Goal: Task Accomplishment & Management: Complete application form

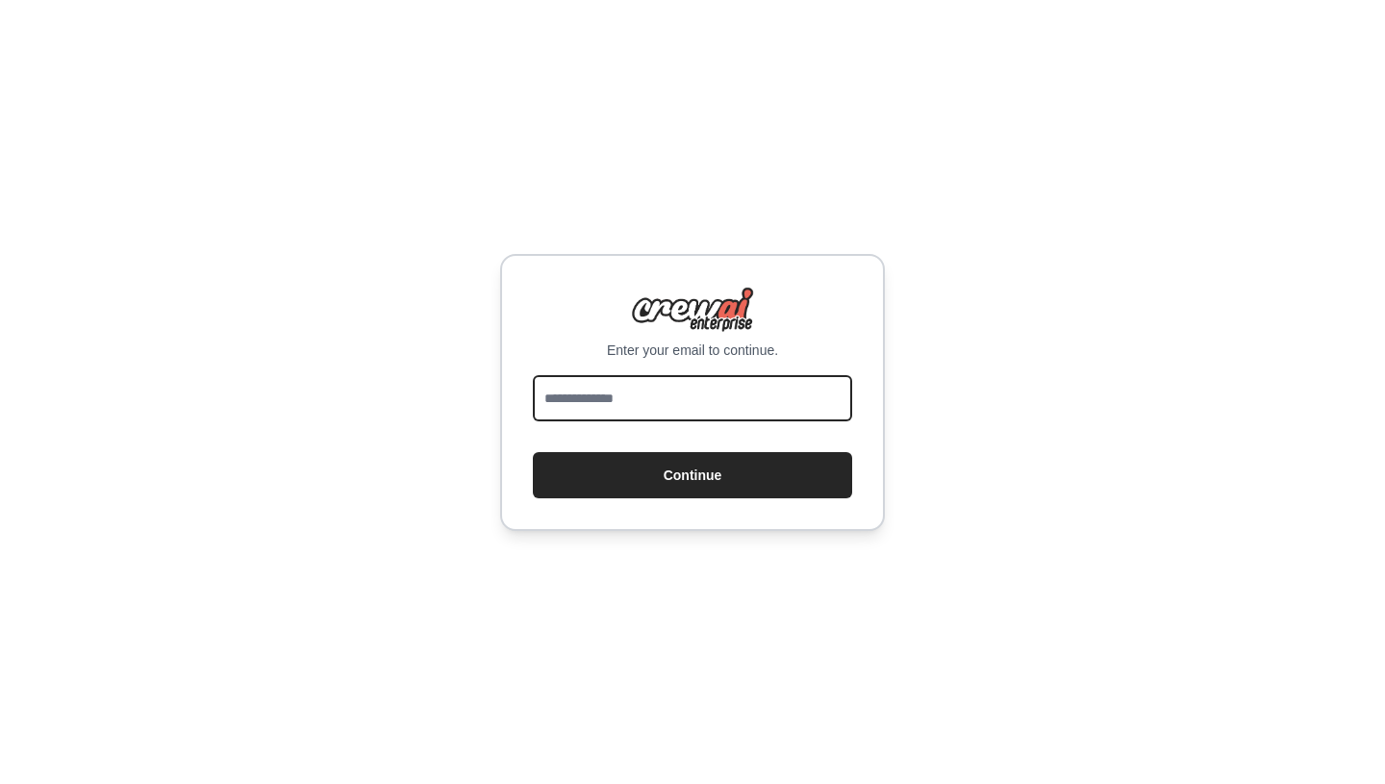
click at [685, 404] on input "email" at bounding box center [692, 398] width 319 height 46
type input "**********"
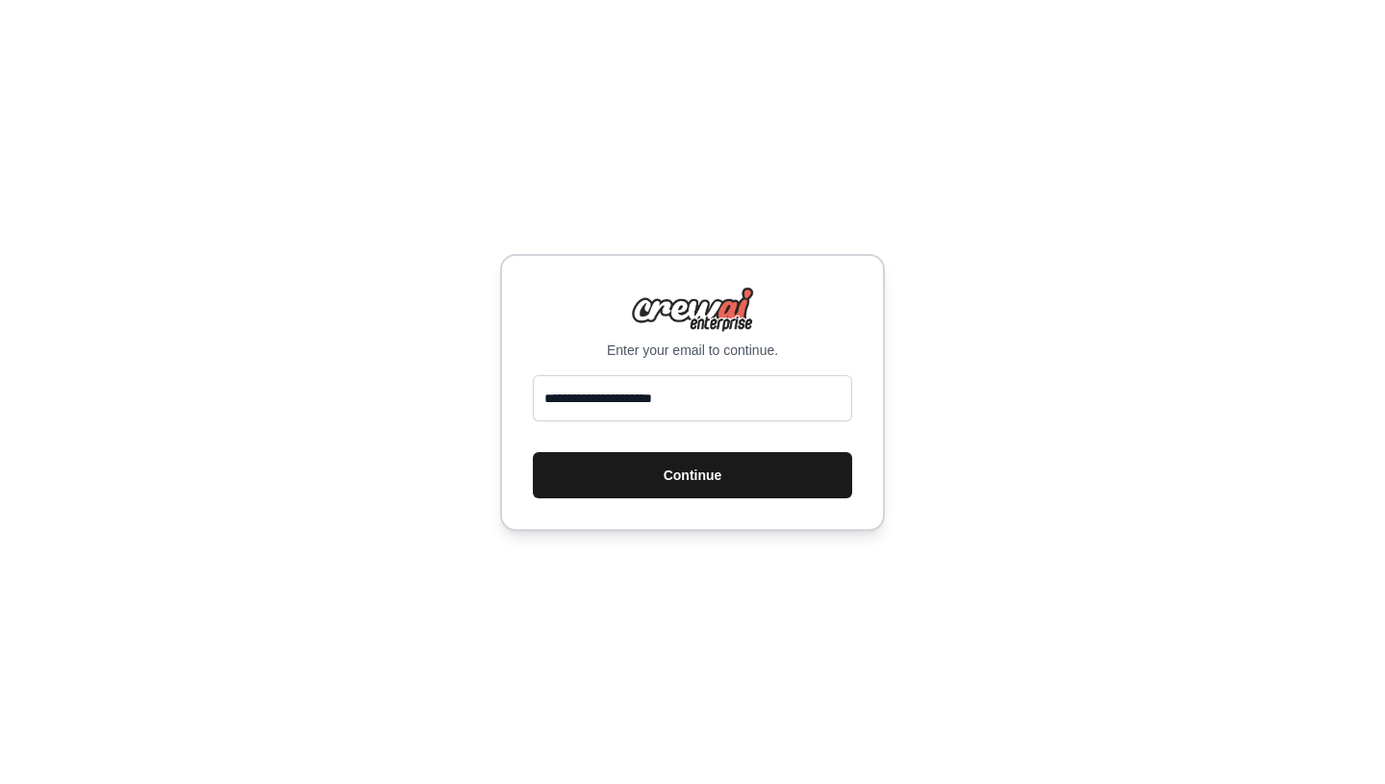
click at [710, 478] on button "Continue" at bounding box center [692, 475] width 319 height 46
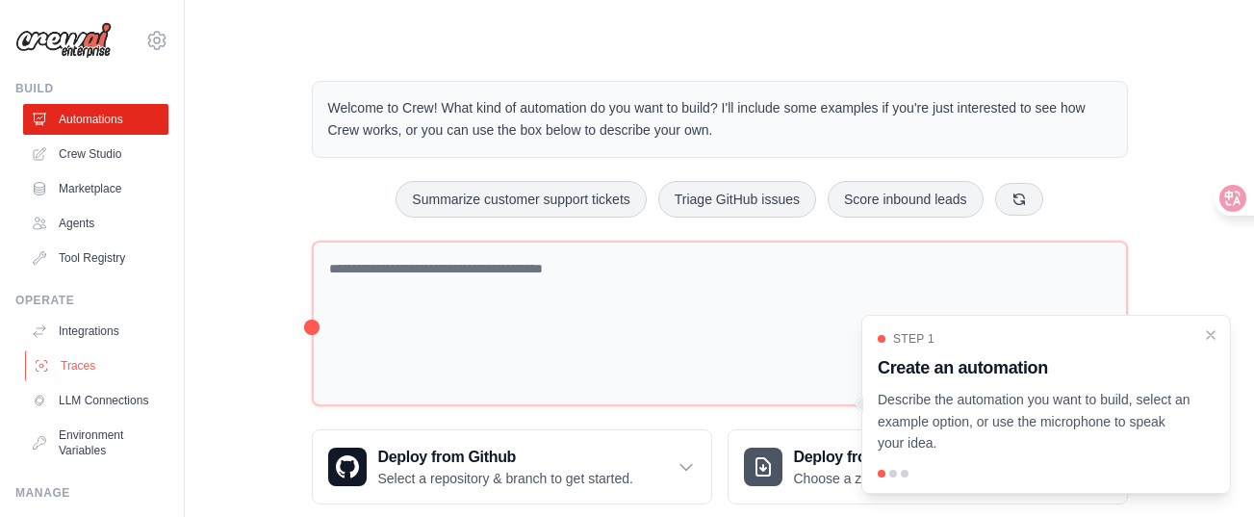
scroll to position [174, 0]
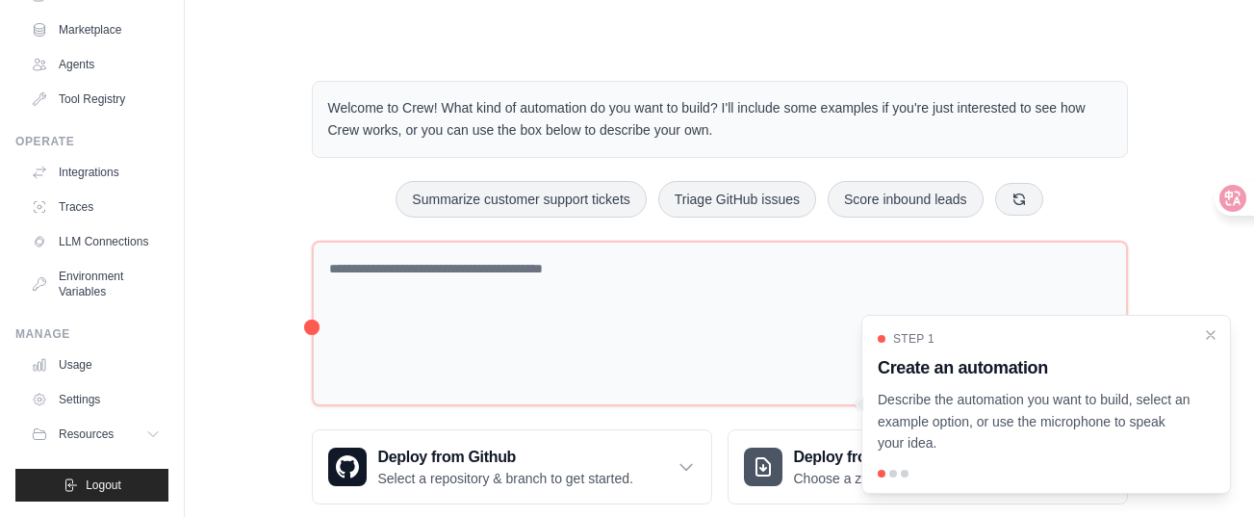
click at [892, 471] on div at bounding box center [893, 473] width 8 height 8
click at [1016, 413] on p "Describe the automation you want to build, select an example option, or use the…" at bounding box center [1034, 421] width 314 height 65
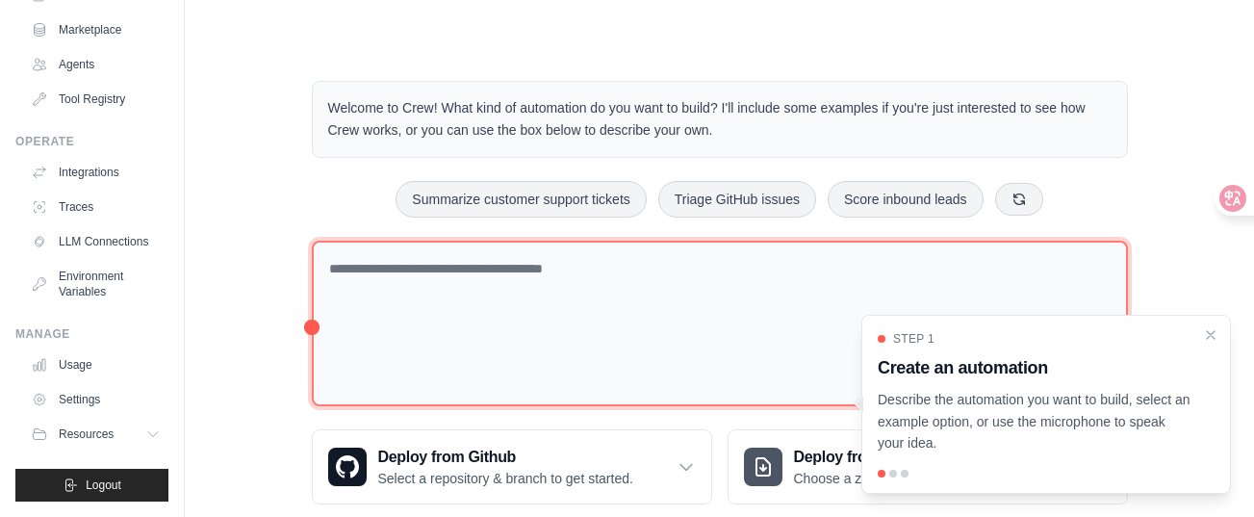
click at [778, 276] on textarea at bounding box center [720, 324] width 816 height 166
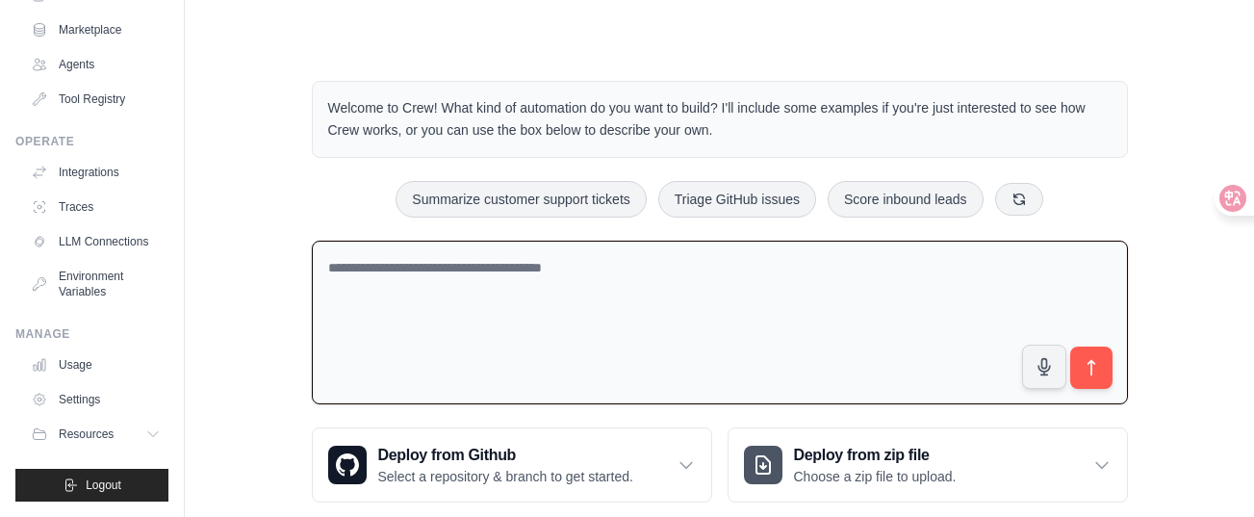
scroll to position [35, 0]
